Goal: Task Accomplishment & Management: Use online tool/utility

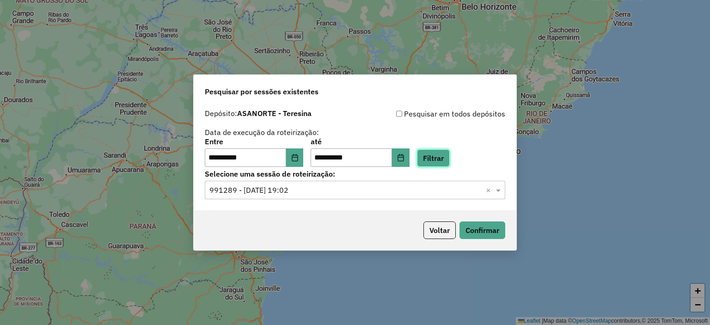
click at [450, 152] on button "Filtrar" at bounding box center [433, 158] width 33 height 18
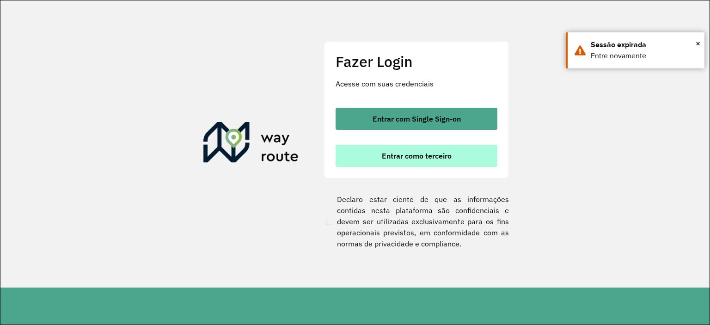
click at [418, 154] on span "Entrar como terceiro" at bounding box center [417, 155] width 70 height 7
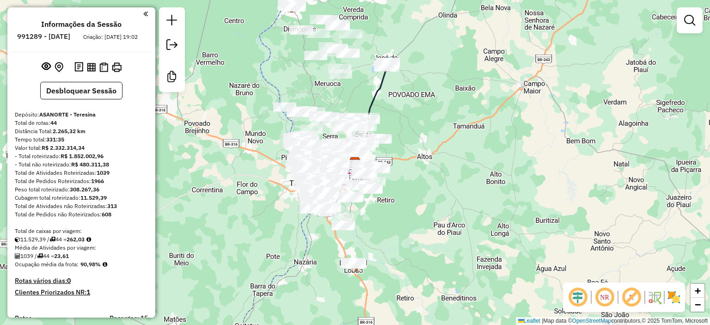
scroll to position [1761, 0]
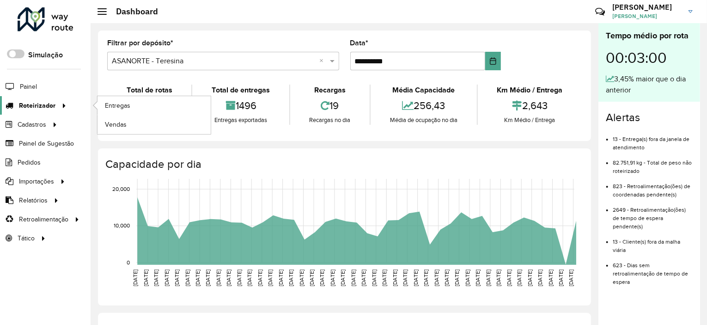
drag, startPoint x: 45, startPoint y: 105, endPoint x: 55, endPoint y: 110, distance: 11.6
click at [45, 106] on span "Roteirizador" at bounding box center [37, 106] width 37 height 10
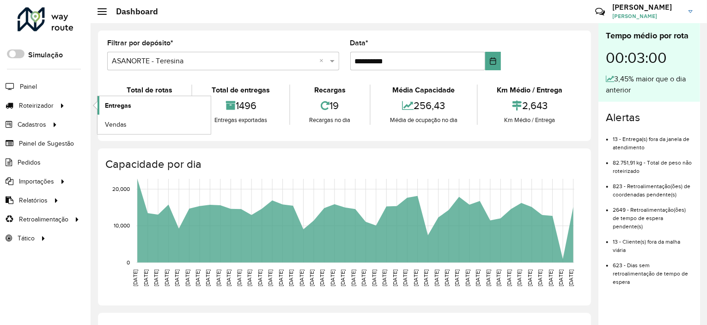
click at [119, 103] on span "Entregas" at bounding box center [118, 106] width 26 height 10
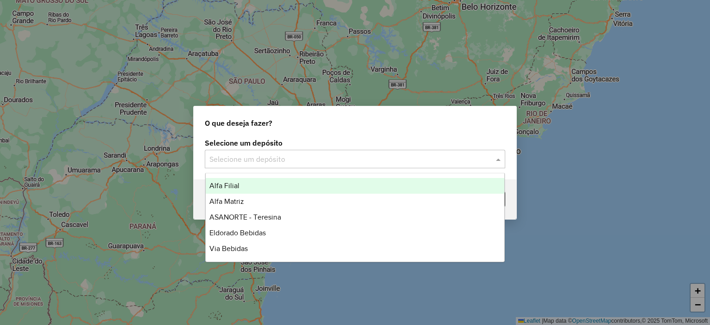
click at [311, 160] on input "text" at bounding box center [345, 159] width 273 height 11
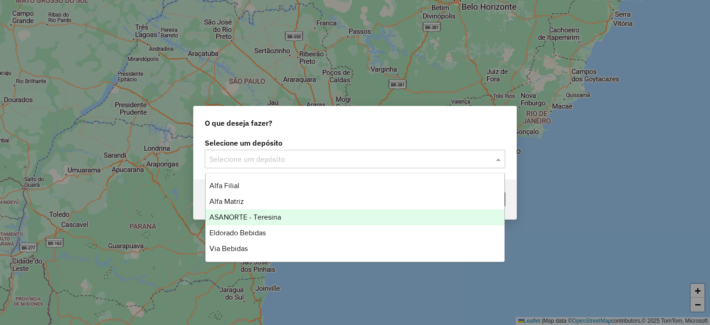
drag, startPoint x: 291, startPoint y: 219, endPoint x: 351, endPoint y: 219, distance: 60.5
click at [291, 219] on div "ASANORTE - Teresina" at bounding box center [355, 217] width 299 height 16
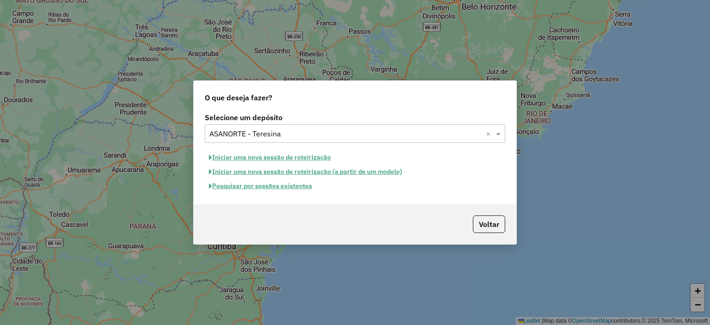
click at [287, 188] on button "Pesquisar por sessões existentes" at bounding box center [260, 186] width 111 height 14
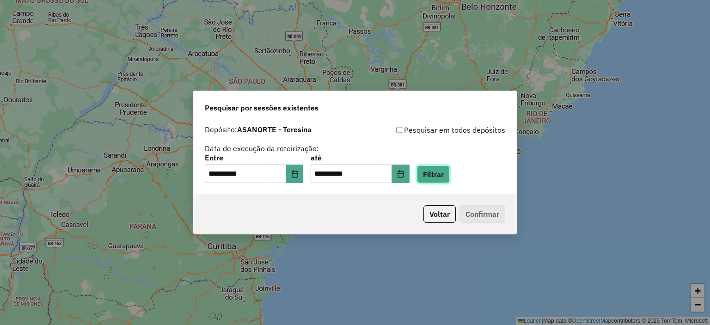
click at [450, 175] on button "Filtrar" at bounding box center [433, 174] width 33 height 18
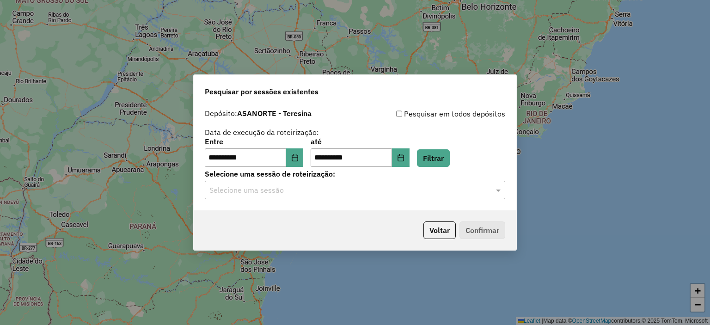
click at [342, 190] on input "text" at bounding box center [345, 190] width 273 height 11
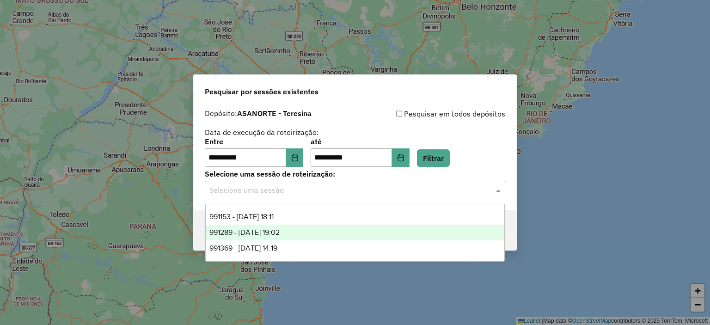
click at [317, 237] on div "991289 - 19/08/2025 19:02" at bounding box center [355, 233] width 299 height 16
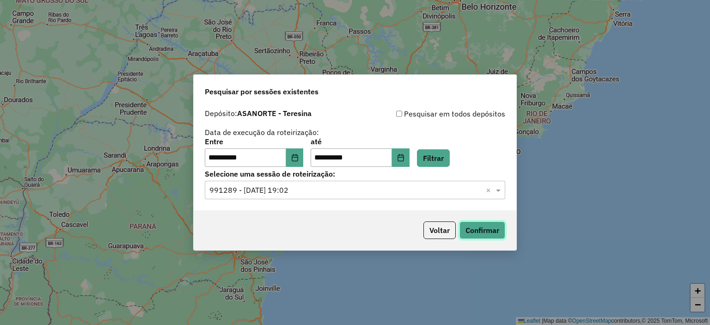
click at [474, 230] on button "Confirmar" at bounding box center [482, 230] width 46 height 18
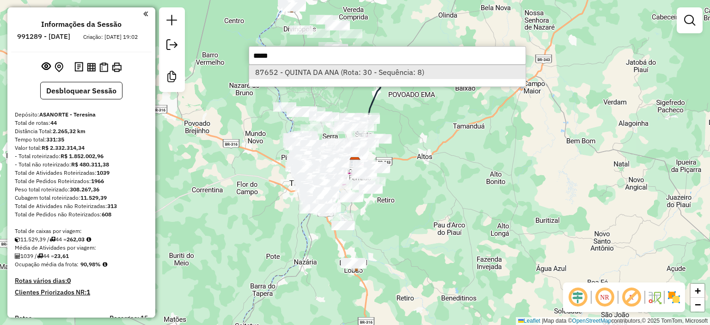
type input "*****"
click at [385, 73] on li "87652 - QUINTA DA ANA (Rota: 30 - Sequência: 8)" at bounding box center [387, 72] width 276 height 14
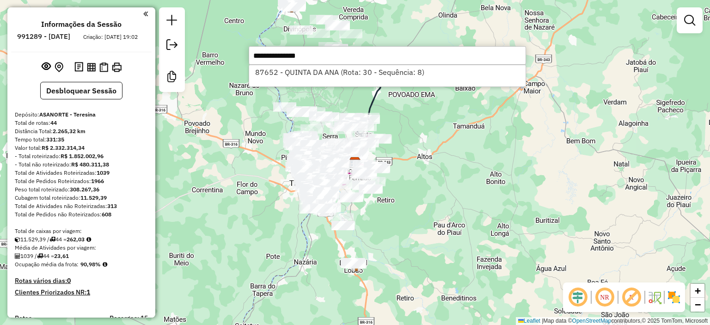
select select "**********"
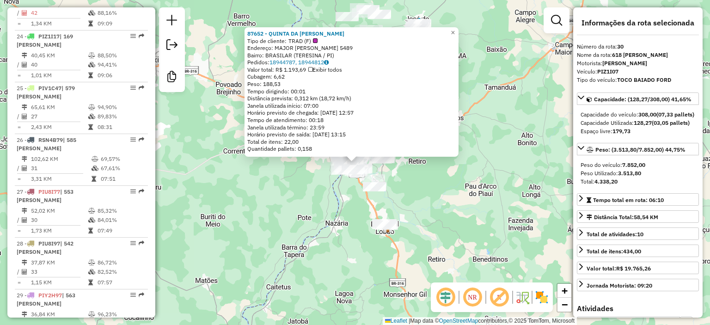
scroll to position [1859, 0]
